Goal: Check status

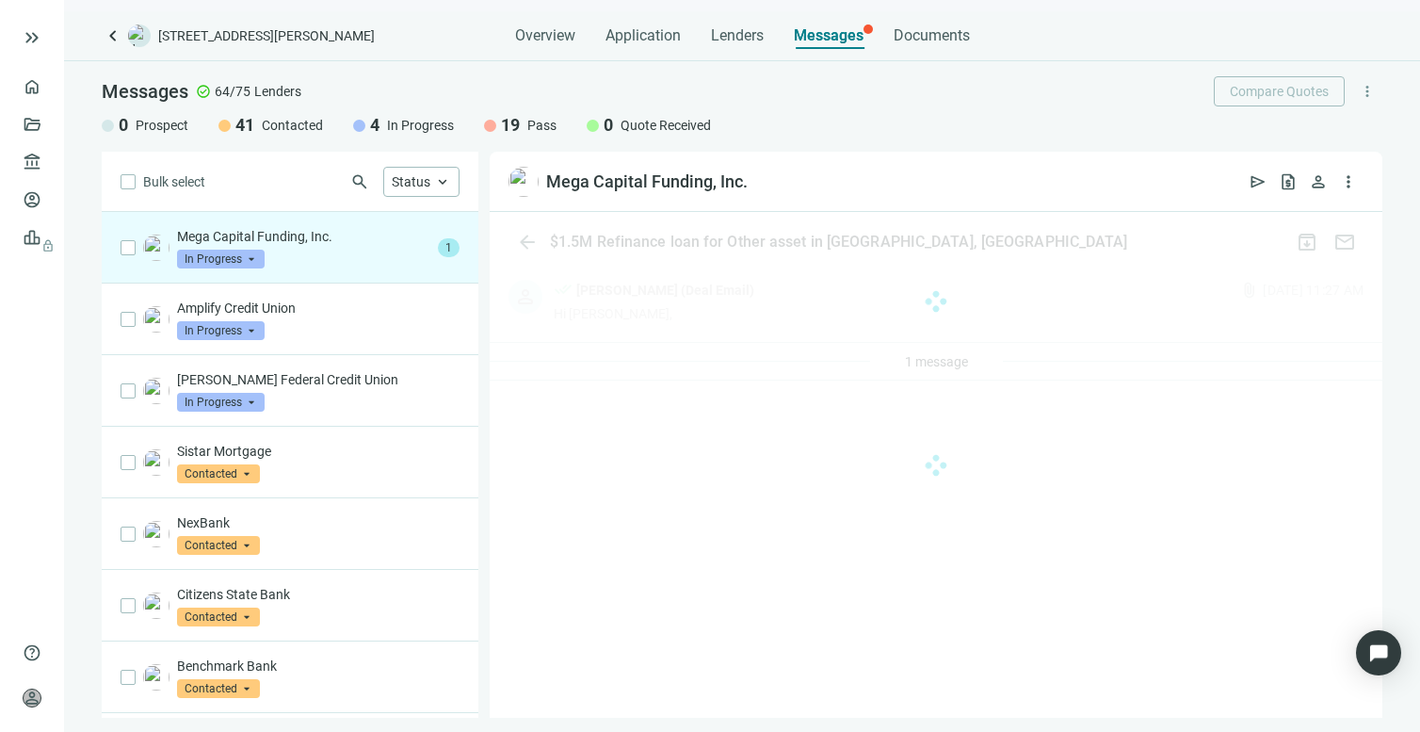
click at [294, 253] on div "Mega Capital Funding, Inc. In Progress arrow_drop_down" at bounding box center [303, 247] width 253 height 41
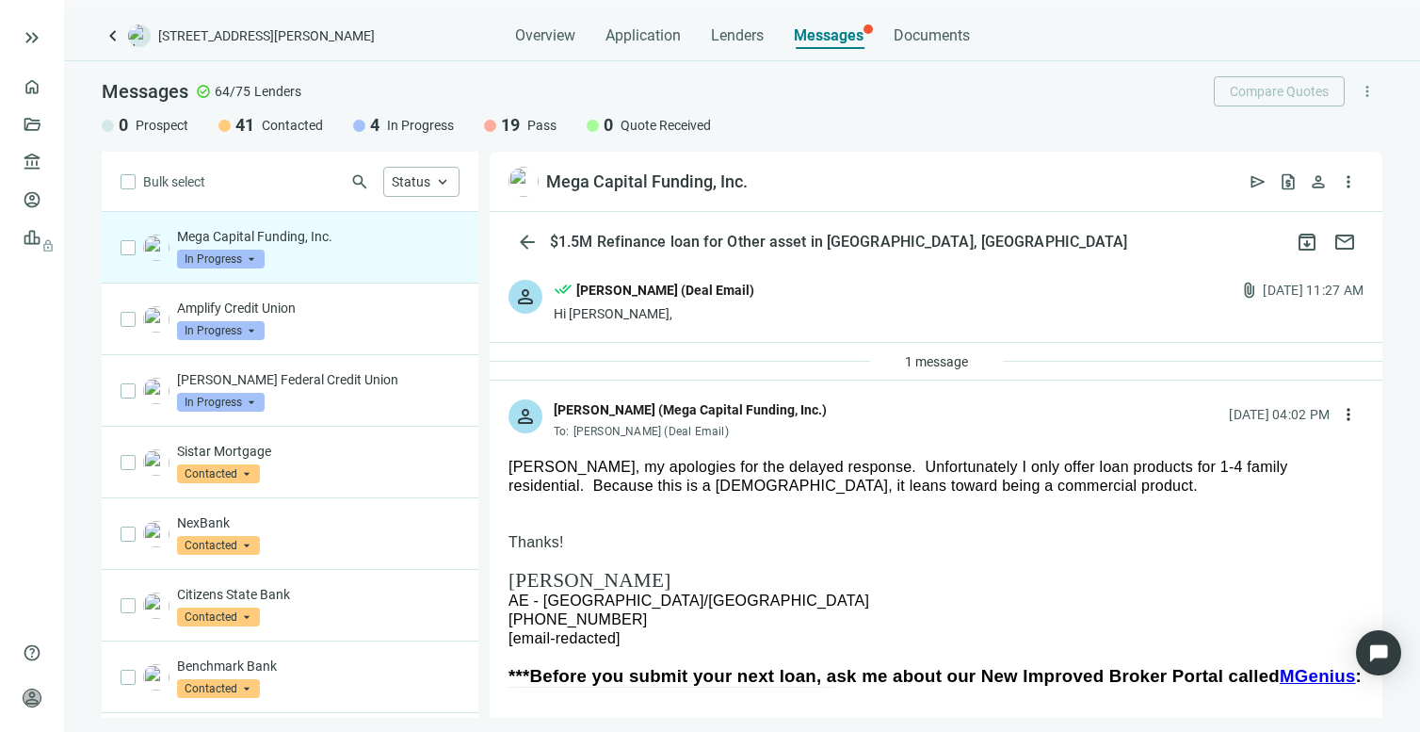
click at [237, 258] on span "In Progress" at bounding box center [221, 259] width 88 height 19
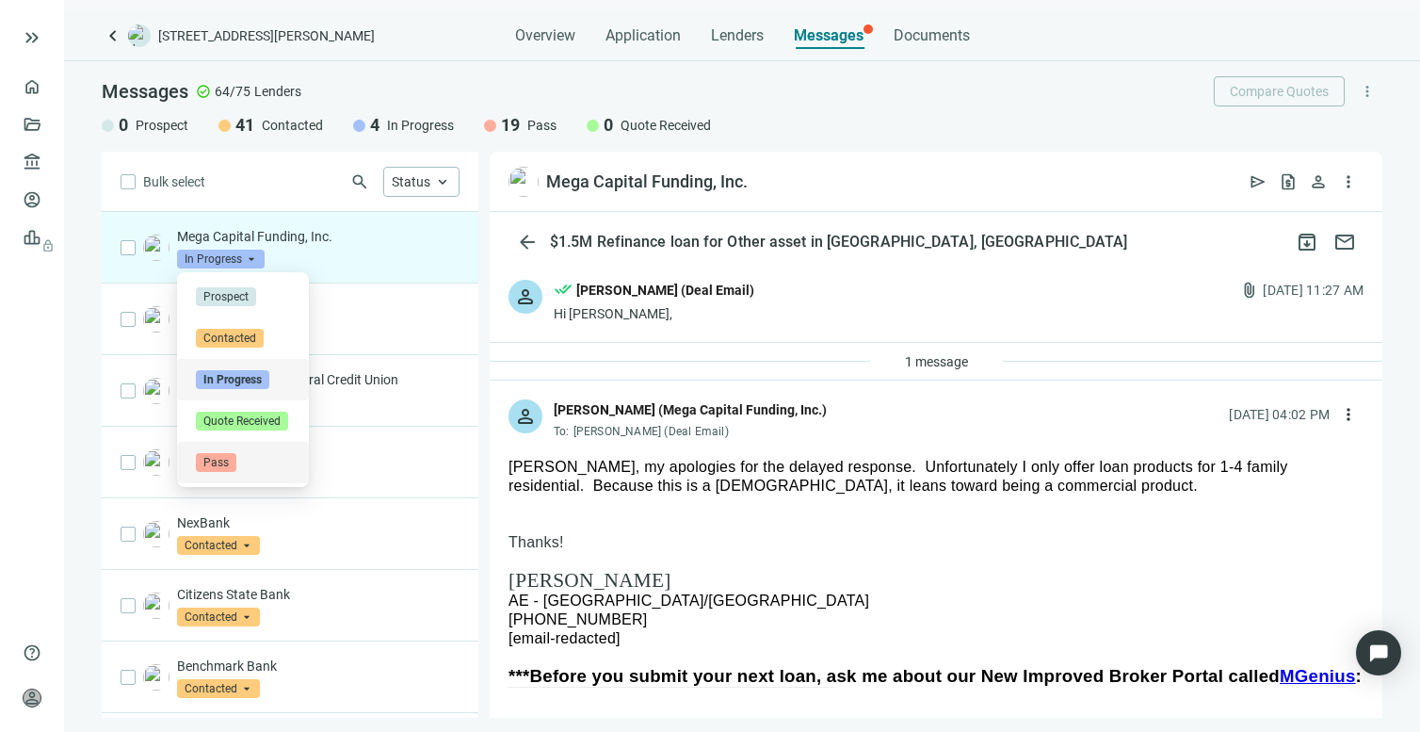
click at [224, 463] on span "Pass" at bounding box center [216, 462] width 40 height 19
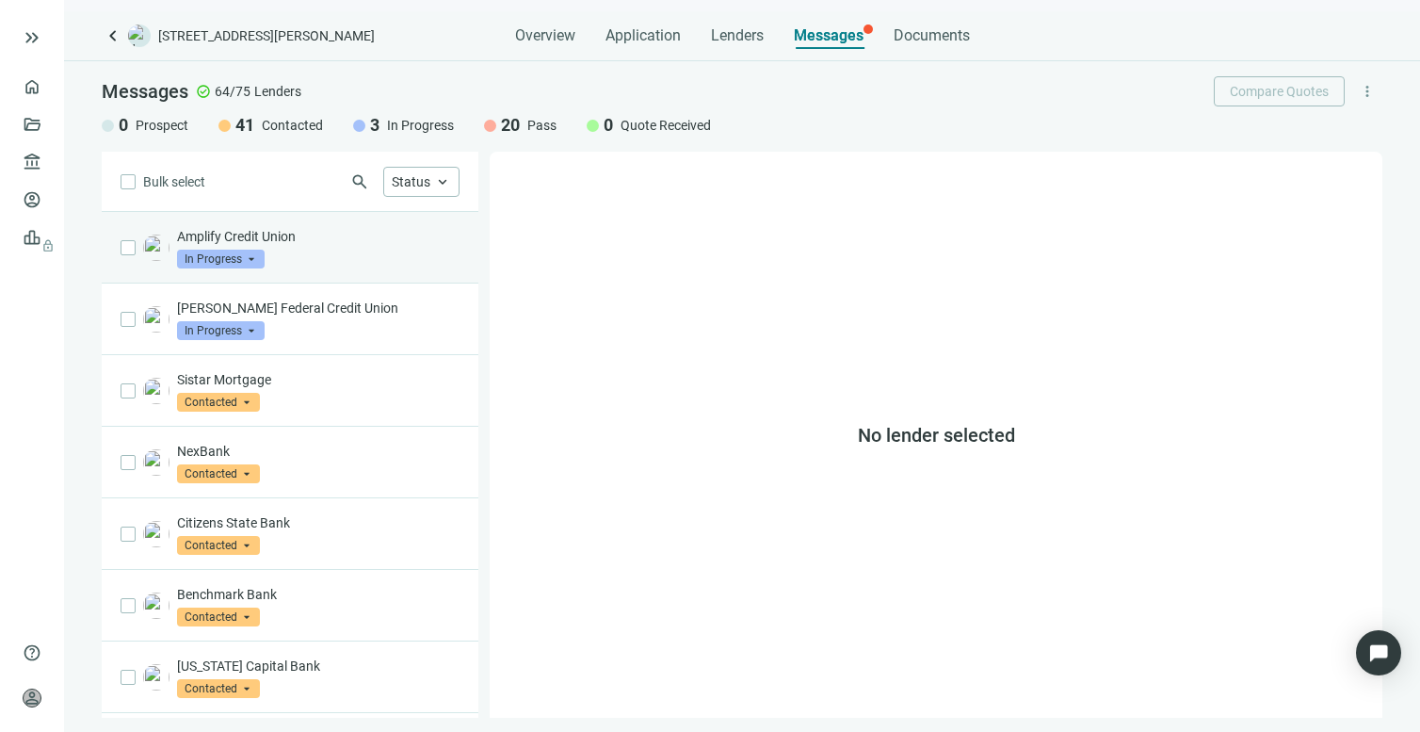
click at [241, 253] on span "In Progress" at bounding box center [221, 259] width 88 height 19
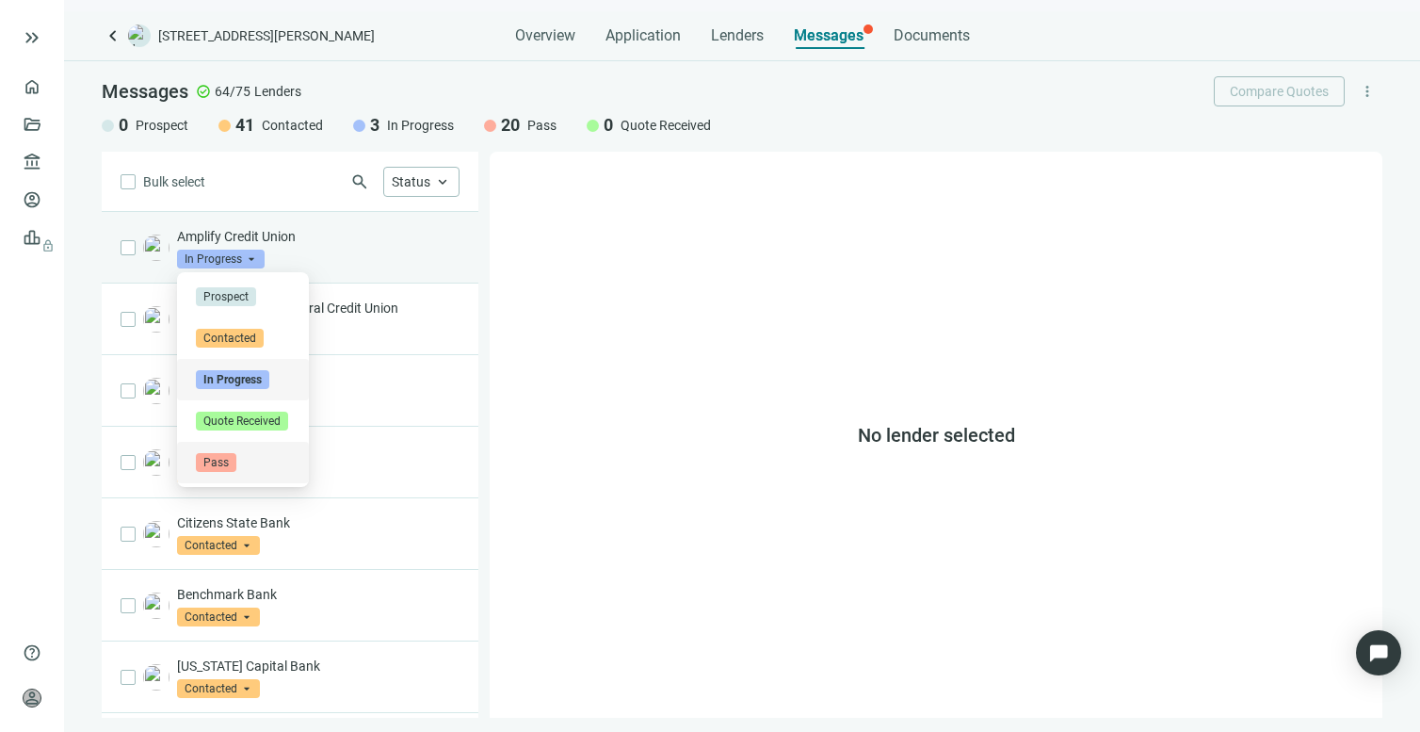
click at [219, 456] on span "Pass" at bounding box center [216, 462] width 40 height 19
